Goal: Find specific page/section: Find specific page/section

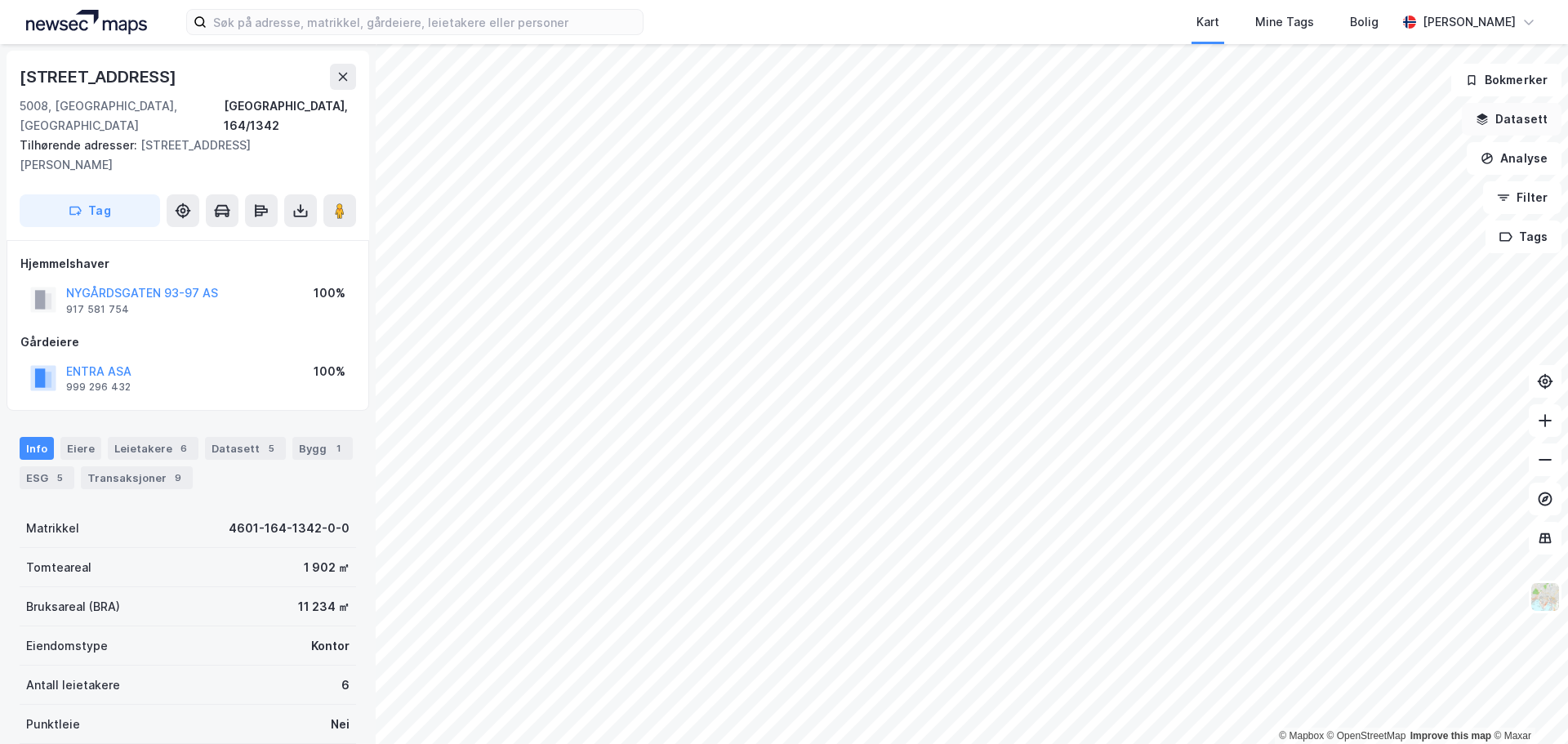
click at [1523, 118] on button "Datasett" at bounding box center [1512, 119] width 100 height 32
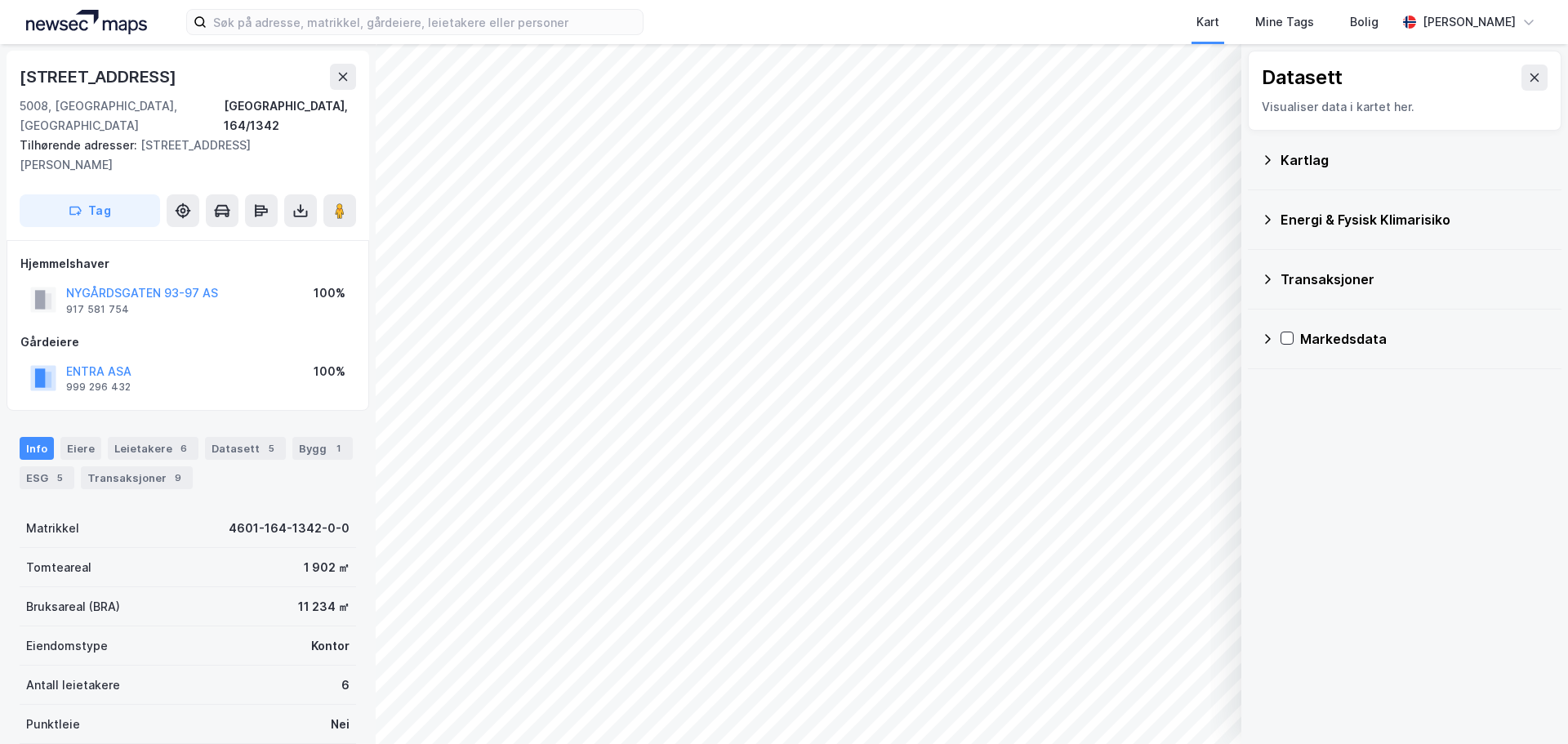
click at [1277, 158] on div "Kartlag" at bounding box center [1405, 159] width 288 height 39
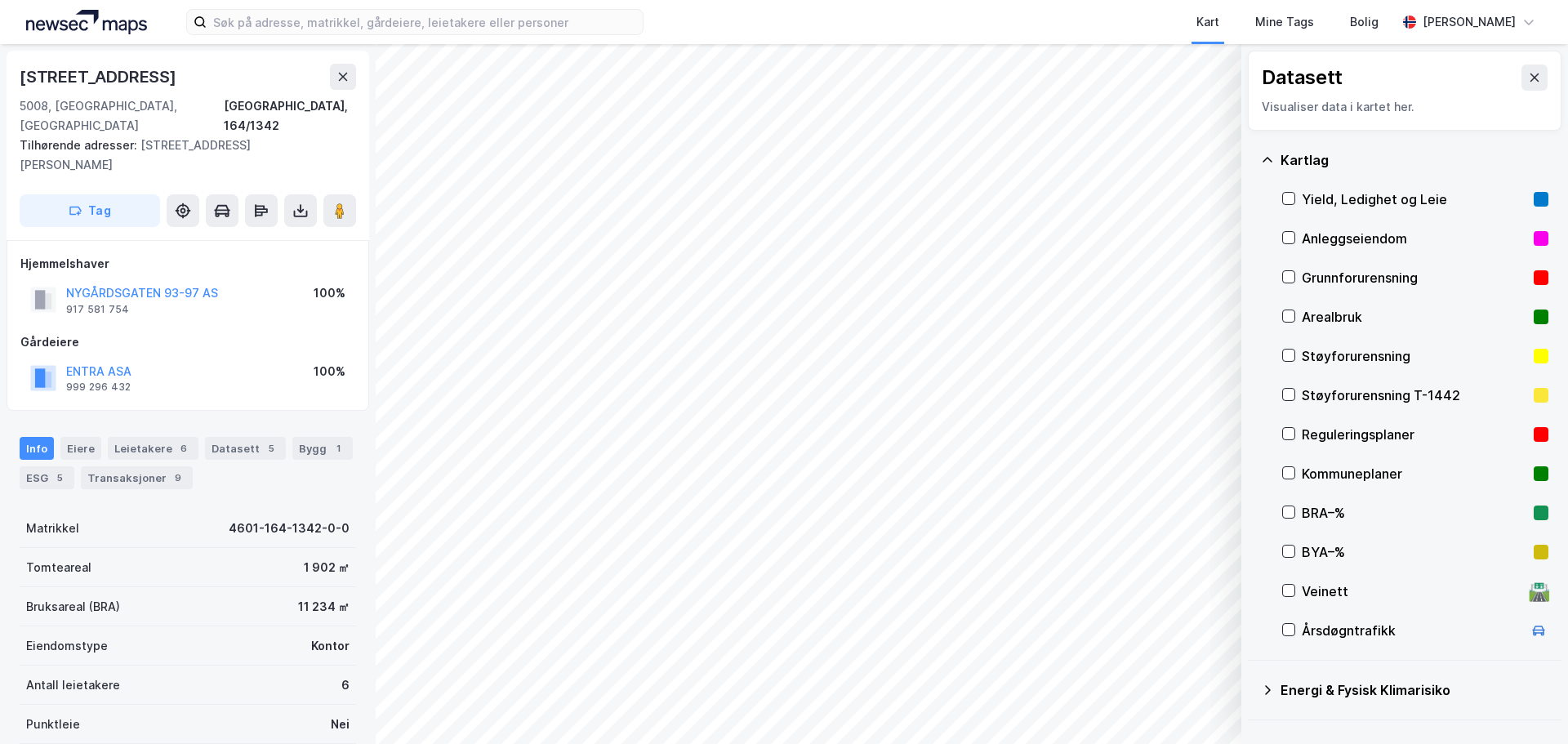
click at [1270, 157] on icon at bounding box center [1268, 160] width 13 height 13
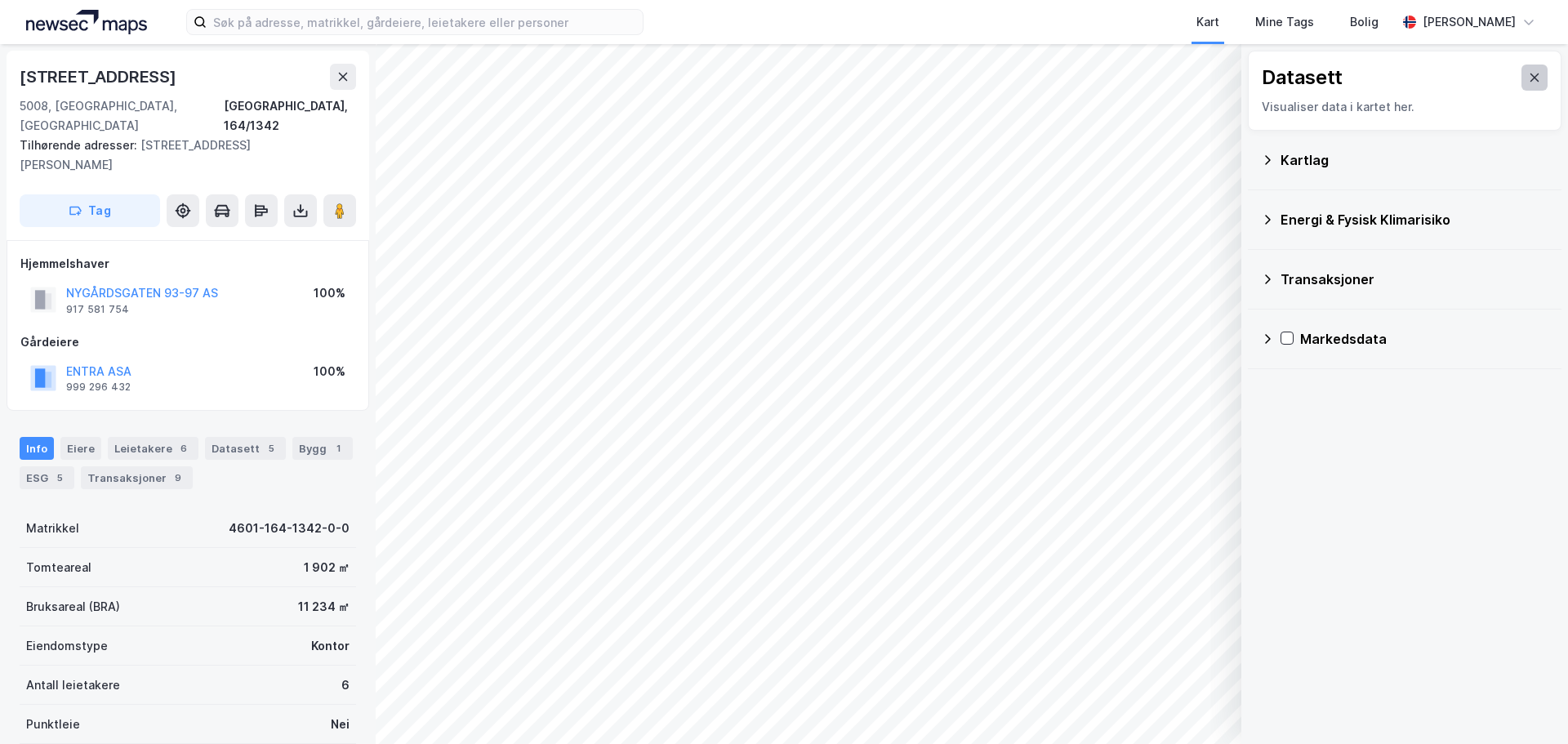
click at [1528, 73] on icon at bounding box center [1535, 78] width 13 height 13
